Goal: Information Seeking & Learning: Learn about a topic

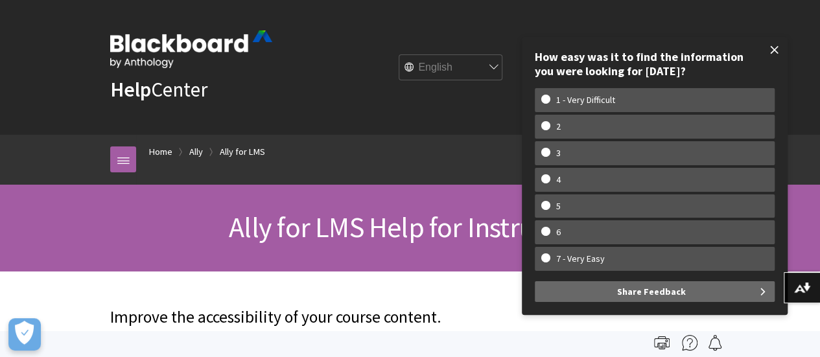
click at [778, 45] on span at bounding box center [774, 49] width 27 height 27
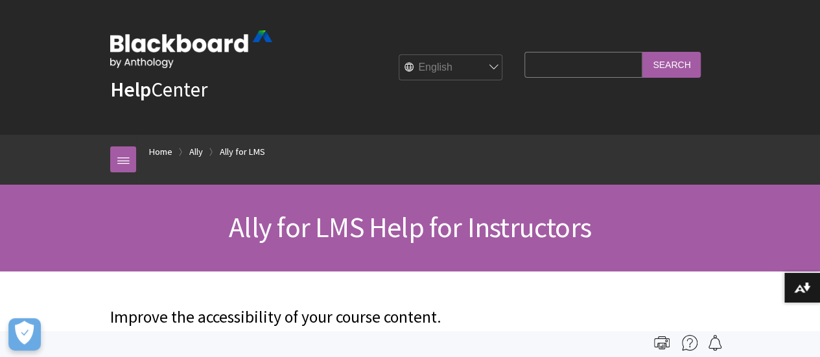
click at [491, 65] on select "English عربية Català Cymraeg Deutsch Español Suomi Français עברית Italiano 日本語 …" at bounding box center [451, 68] width 104 height 26
select select "/cy-gb/Ally/Ally_for_LMS/Instructor"
click at [399, 55] on select "English عربية Català Cymraeg Deutsch Español Suomi Français עברית Italiano 日本語 …" at bounding box center [451, 68] width 104 height 26
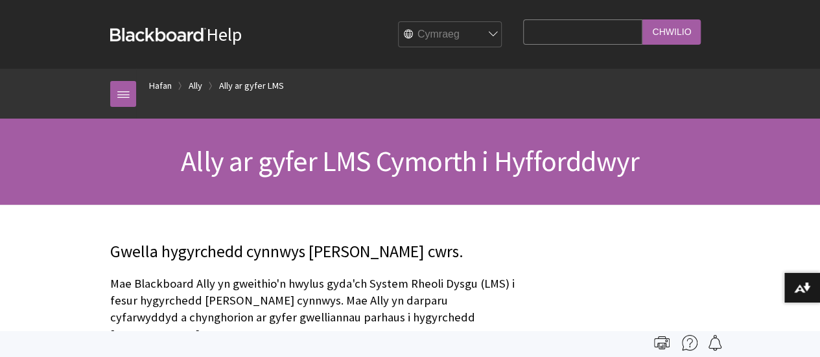
click at [335, 27] on div "English عربية Català Cymraeg Deutsch Español Suomi Français עברית Italiano 日本語 …" at bounding box center [375, 34] width 266 height 35
